Goal: Information Seeking & Learning: Find specific fact

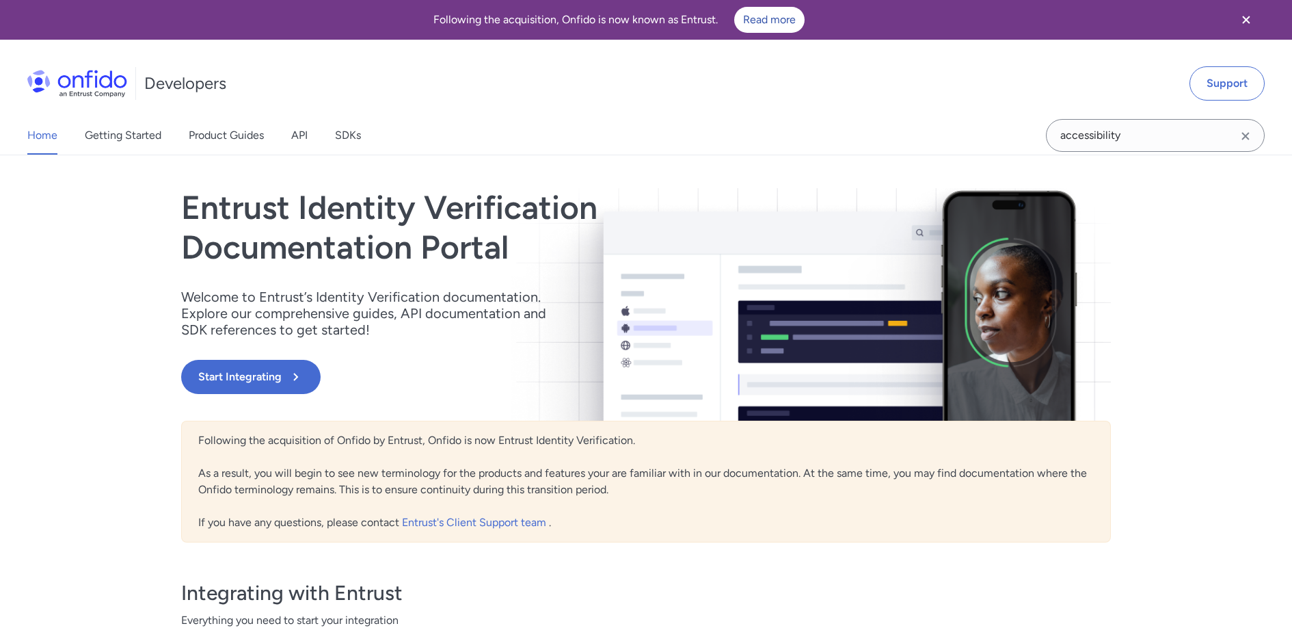
click at [1248, 137] on icon "Clear search field button" at bounding box center [1246, 136] width 8 height 8
click at [1179, 137] on input "Onfido search input field" at bounding box center [1155, 135] width 219 height 33
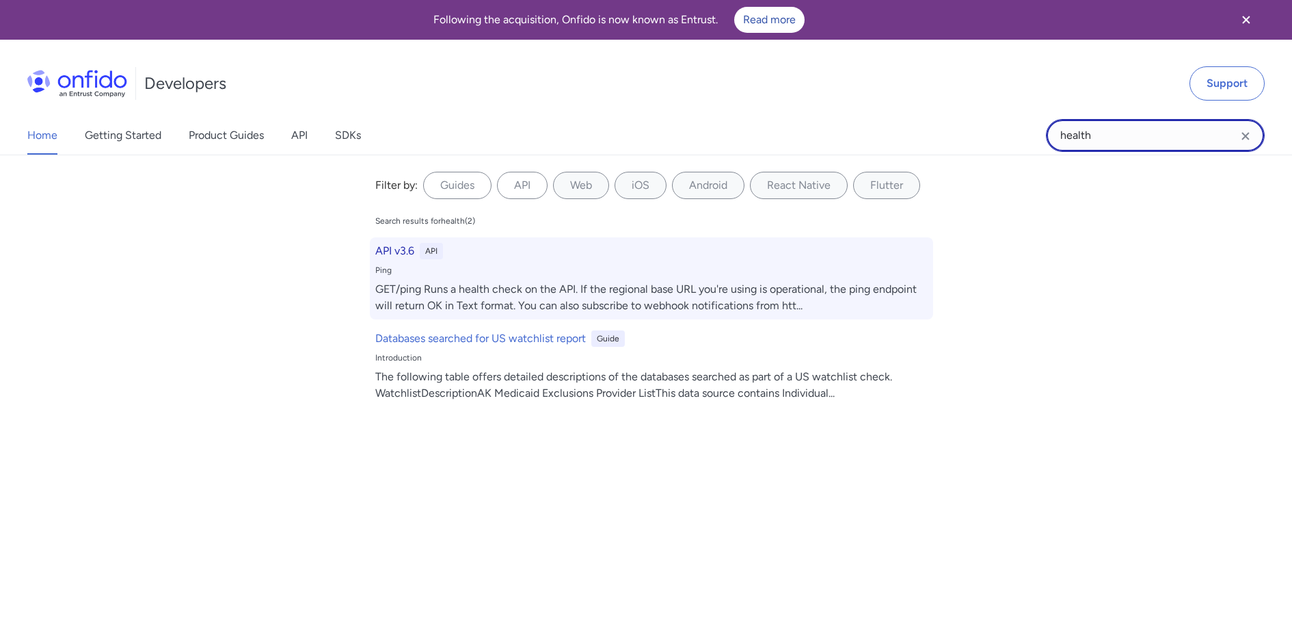
type input "health"
click at [494, 299] on div "GET/ping Runs a health check on the API. If the regional base URL you're using …" at bounding box center [651, 297] width 552 height 33
select select "http"
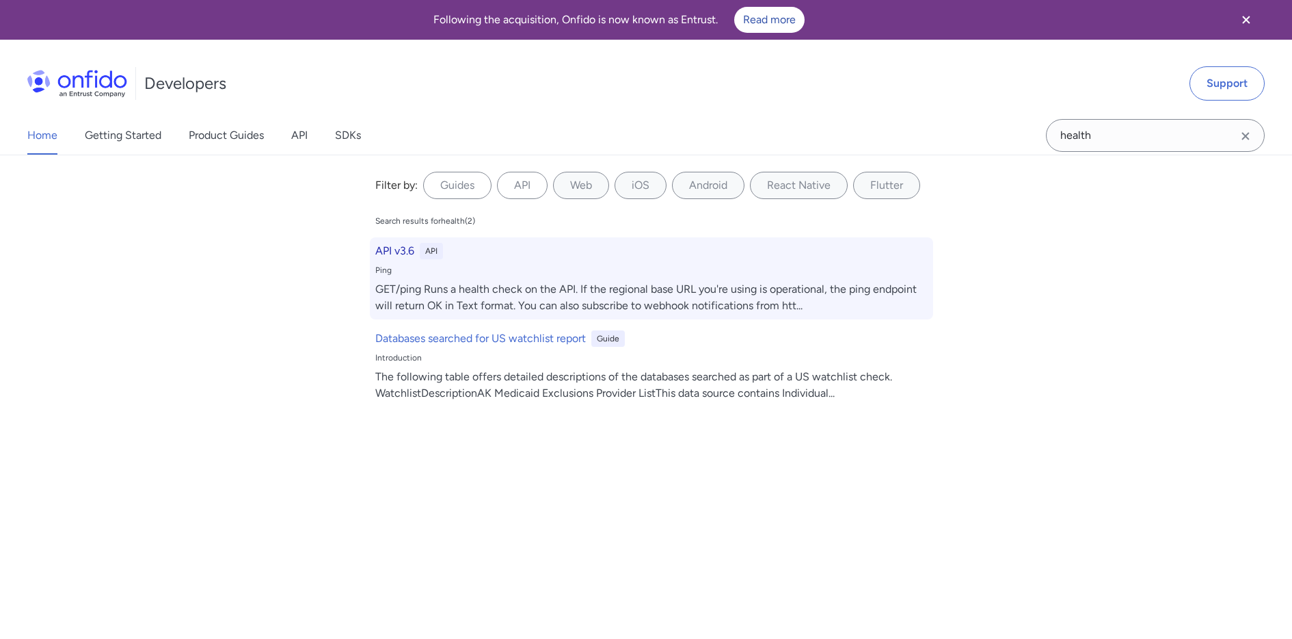
select select "http"
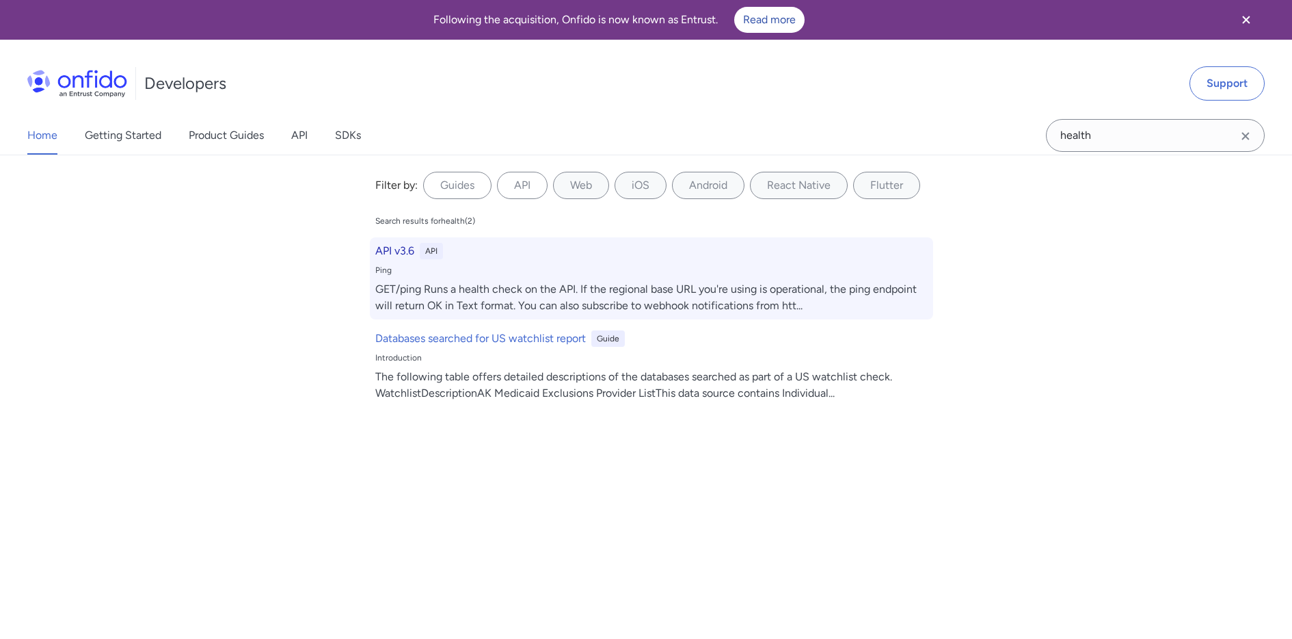
select select "http"
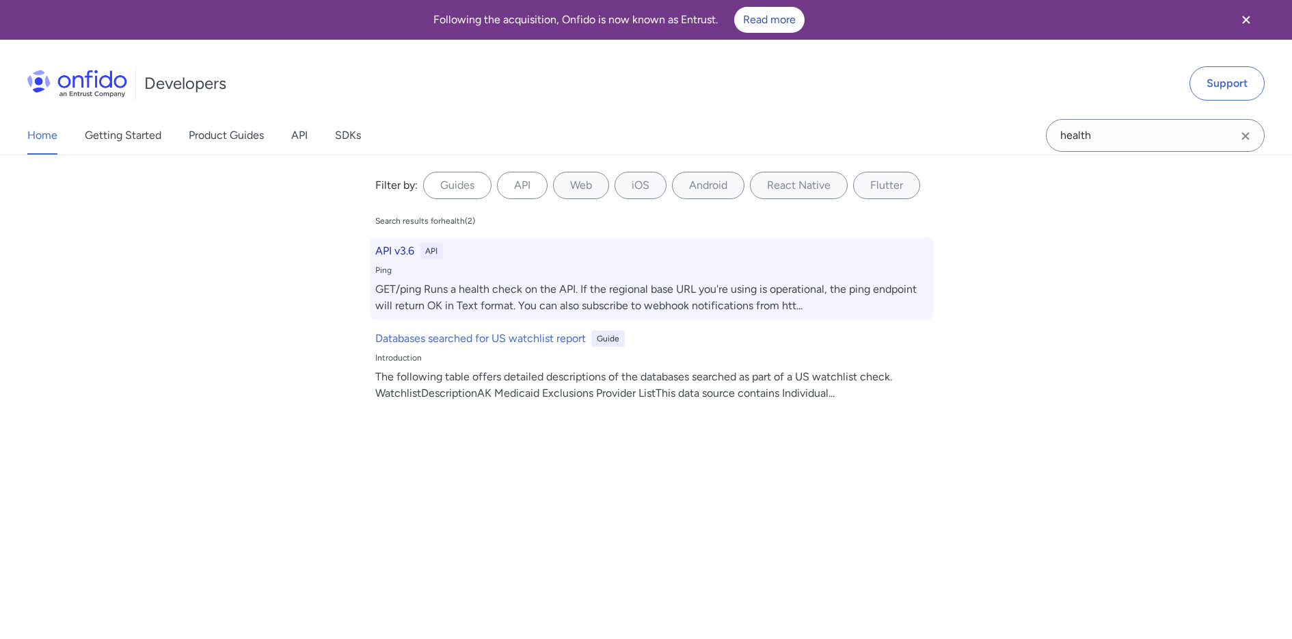
select select "http"
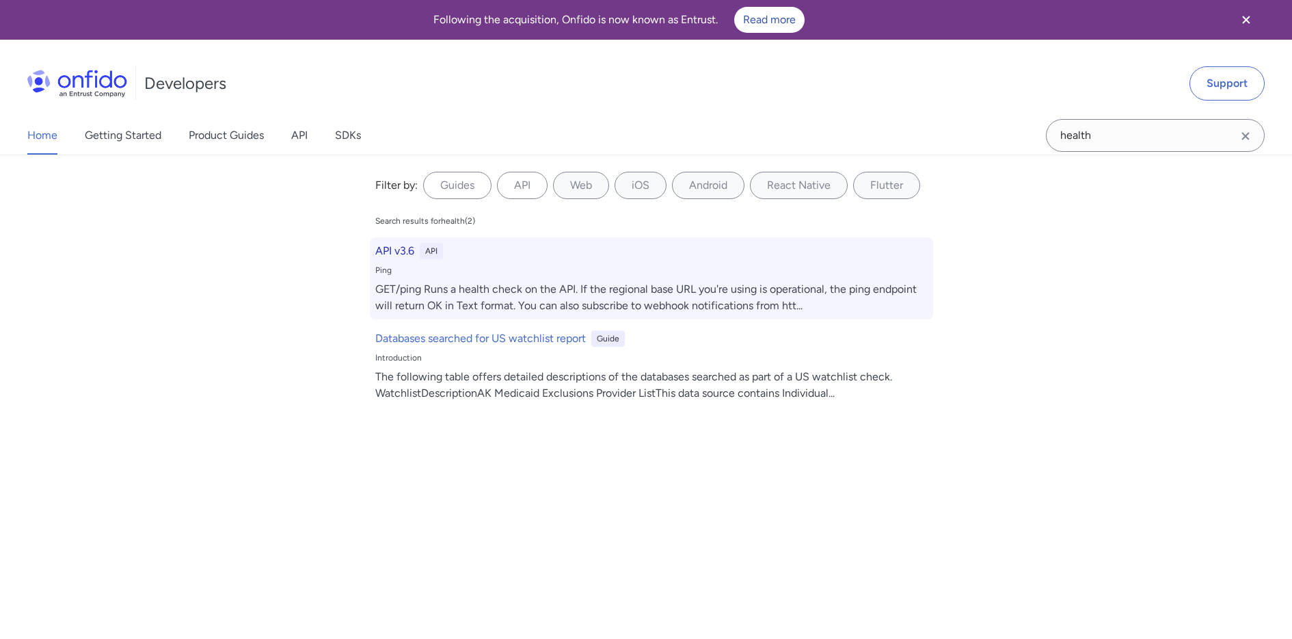
select select "http"
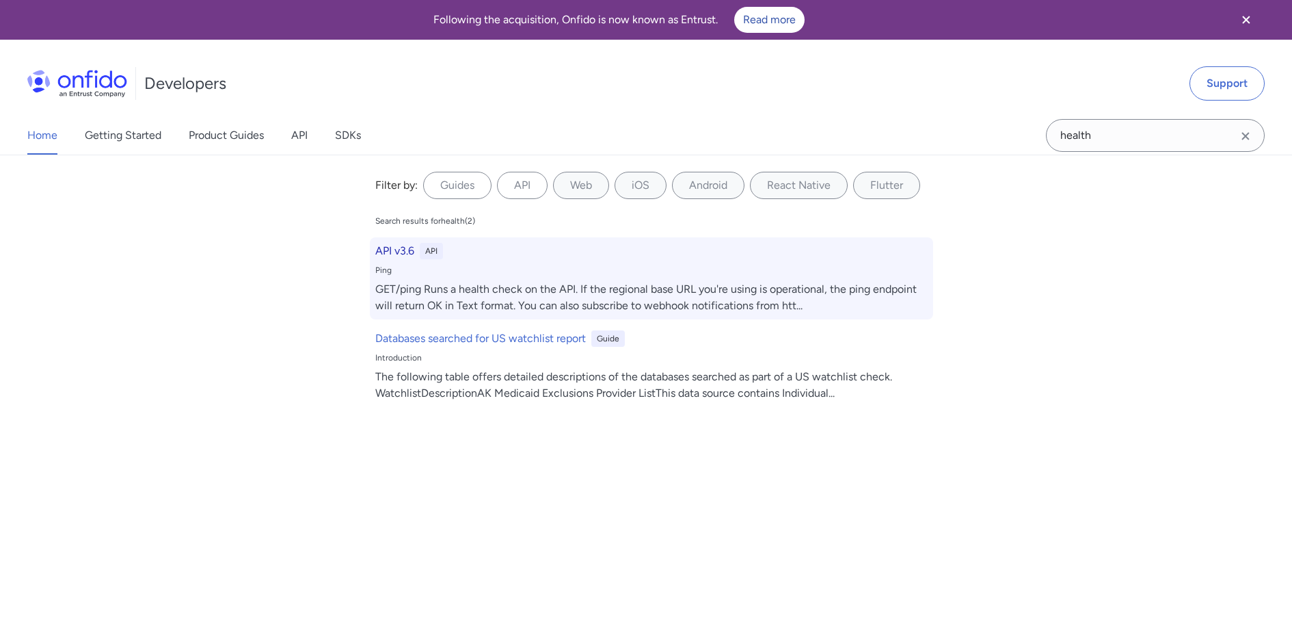
select select "http"
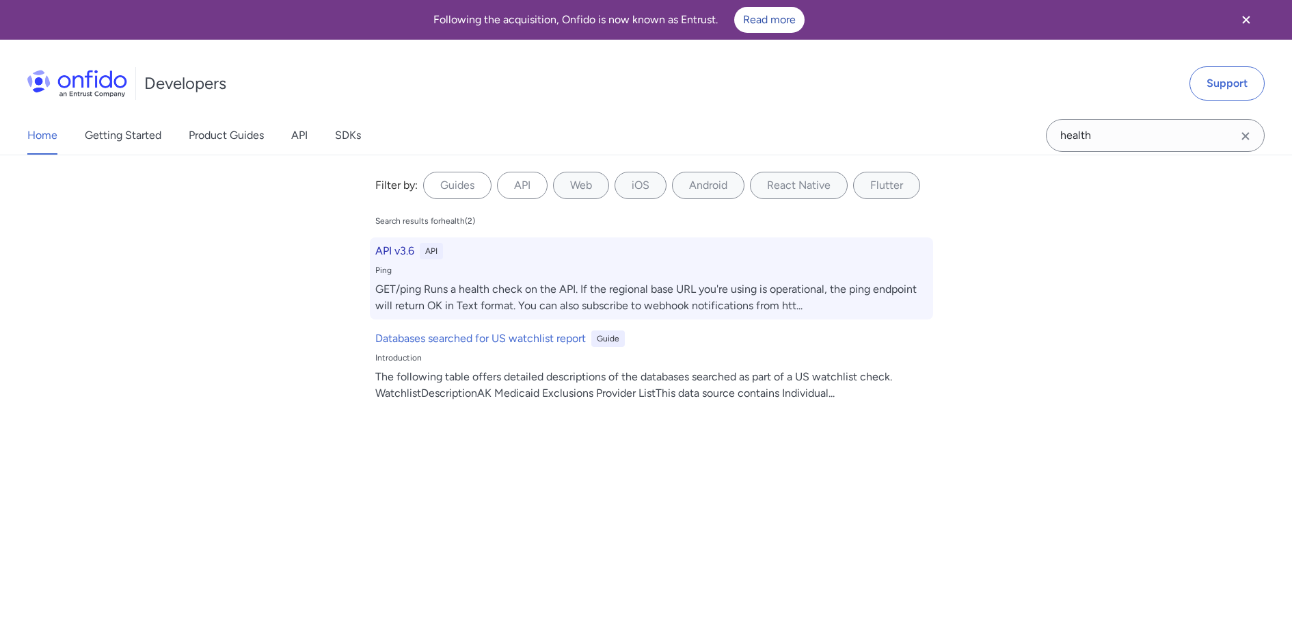
select select "http"
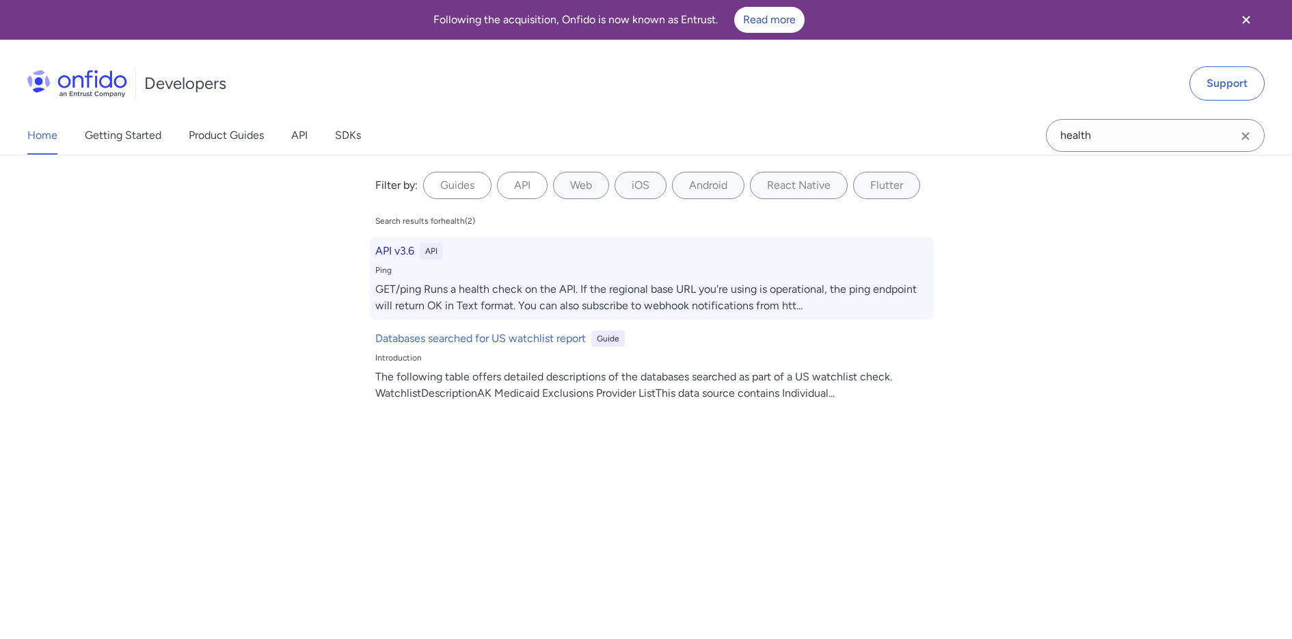
select select "http"
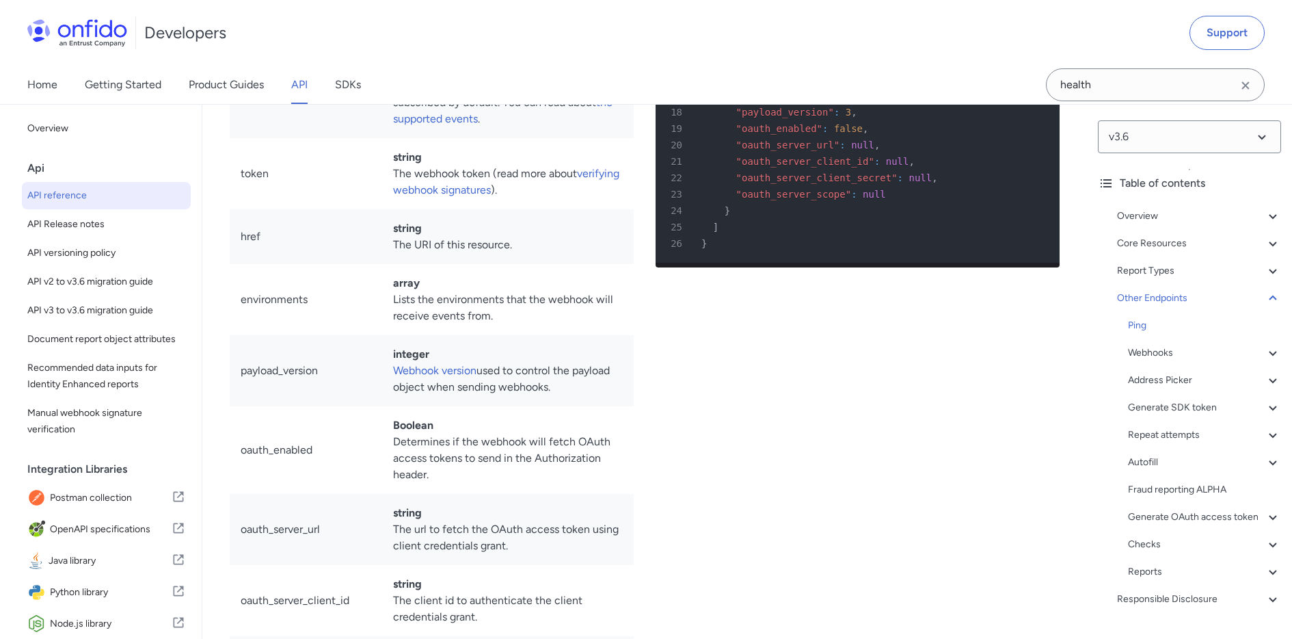
scroll to position [103633, 0]
